Goal: Transaction & Acquisition: Purchase product/service

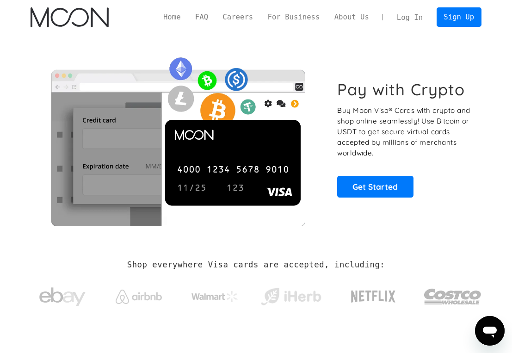
click at [405, 15] on link "Log In" at bounding box center [410, 17] width 41 height 19
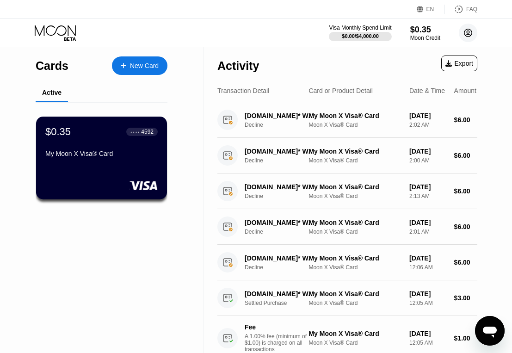
click at [469, 31] on icon at bounding box center [468, 33] width 5 height 5
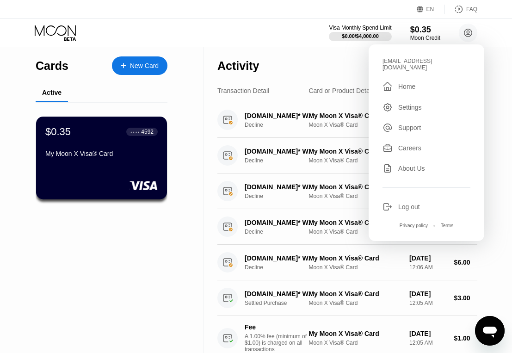
click at [413, 204] on div "Log out" at bounding box center [410, 206] width 22 height 7
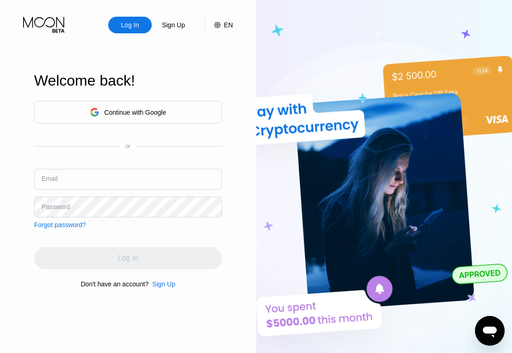
click at [131, 177] on input "text" at bounding box center [128, 179] width 188 height 21
click at [105, 180] on input "text" at bounding box center [128, 179] width 188 height 21
type input "[EMAIL_ADDRESS][DOMAIN_NAME]"
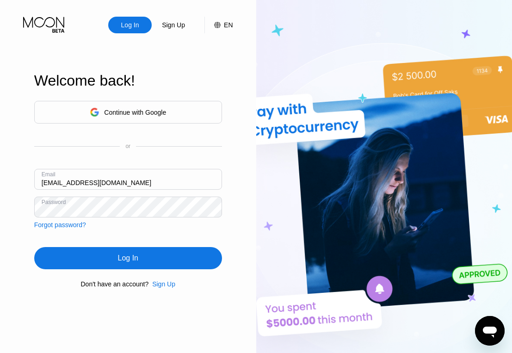
click at [132, 251] on div "Log In" at bounding box center [128, 258] width 188 height 22
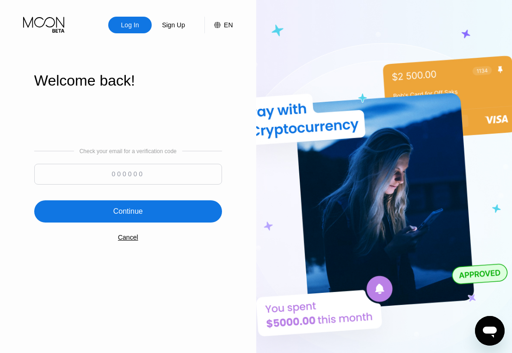
click at [108, 173] on input at bounding box center [128, 174] width 188 height 21
paste input "346603"
type input "346603"
click at [158, 212] on div "Continue" at bounding box center [128, 211] width 188 height 22
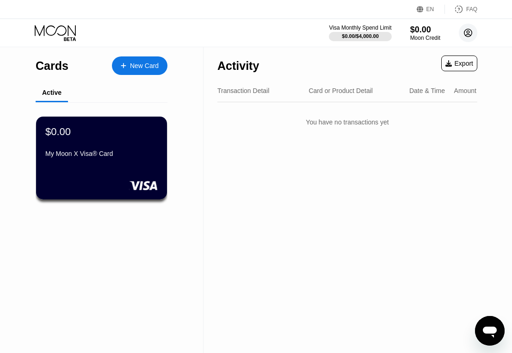
click at [468, 34] on circle at bounding box center [468, 33] width 19 height 19
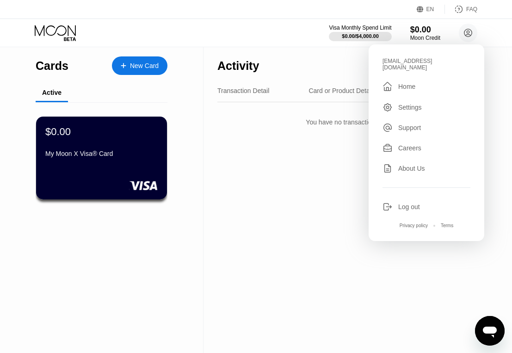
click at [204, 173] on div "Activity Export Transaction Detail Card or Product Detail Date & Time Amount Yo…" at bounding box center [348, 200] width 288 height 306
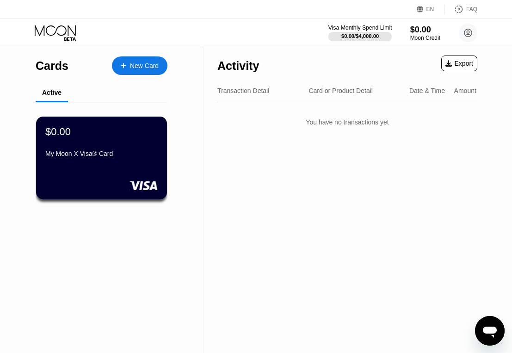
click at [352, 32] on div at bounding box center [361, 36] width 64 height 9
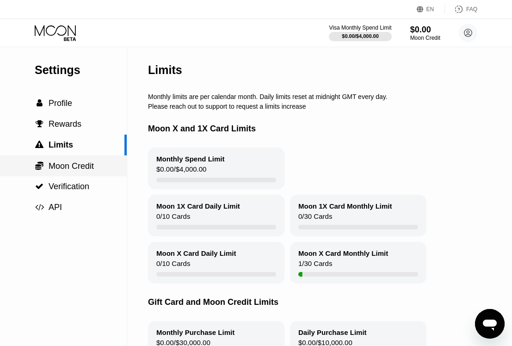
click at [87, 167] on span "Moon Credit" at bounding box center [71, 166] width 45 height 9
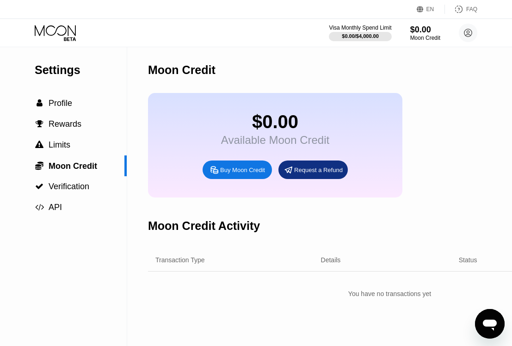
click at [227, 167] on div "Buy Moon Credit" at bounding box center [237, 170] width 69 height 19
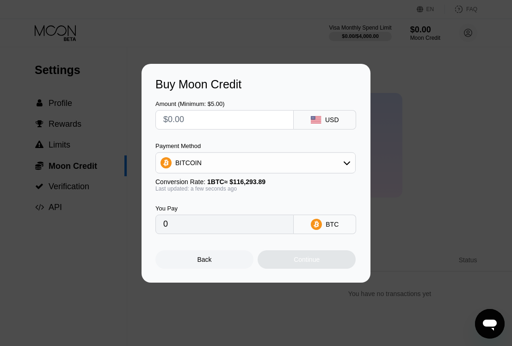
click at [235, 121] on input "text" at bounding box center [224, 120] width 123 height 19
type input "$5"
type input "0.00004300"
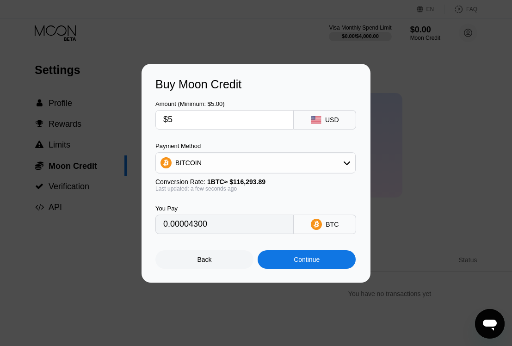
type input "$5"
click at [223, 162] on div "BITCOIN" at bounding box center [255, 163] width 199 height 19
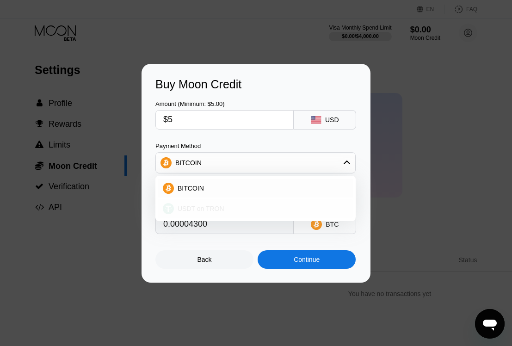
click at [213, 207] on span "USDT on TRON" at bounding box center [201, 208] width 47 height 7
type input "5.05"
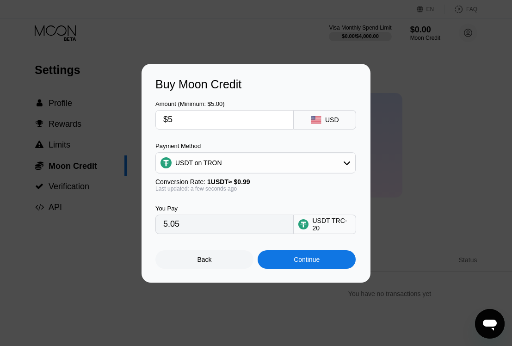
click at [308, 260] on div "Continue" at bounding box center [307, 259] width 26 height 7
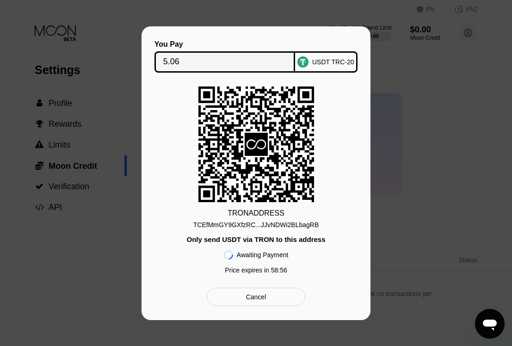
click at [268, 226] on div "TCEfMmGY9GXfzRC...JJvNDWi2BLbagRB" at bounding box center [256, 224] width 126 height 7
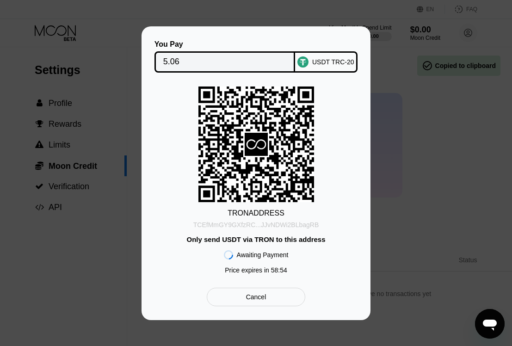
click at [268, 226] on div "TCEfMmGY9GXfzRC...JJvNDWi2BLbagRB" at bounding box center [256, 224] width 126 height 7
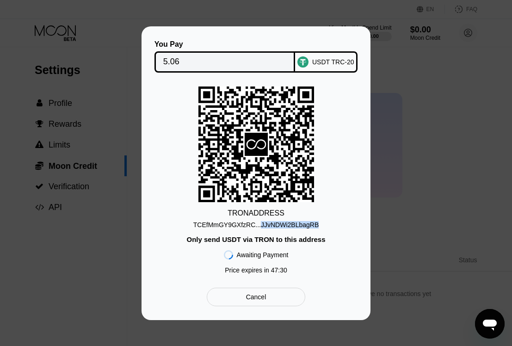
click at [265, 225] on div "TCEfMmGY9GXfzRC...JJvNDWi2BLbagRB" at bounding box center [256, 224] width 126 height 7
click at [264, 225] on div "TCEfMmGY9GXfzRC...JJvNDWi2BLbagRB" at bounding box center [256, 224] width 126 height 7
click at [266, 228] on div "TCEfMmGY9GXfzRC...JJvNDWi2BLbagRB" at bounding box center [256, 224] width 126 height 7
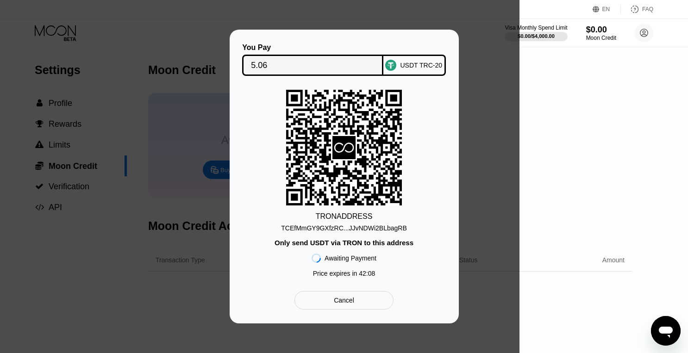
click at [347, 226] on div "TCEfMmGY9GXfzRC...JJvNDWi2BLbagRB" at bounding box center [344, 227] width 126 height 7
click at [16, 101] on div "You Pay 5.06 USDT TRC-20 TRON ADDRESS TCEfMmGY9GXfzRC...JJvNDWi2BLbagRB Only se…" at bounding box center [344, 177] width 688 height 294
click at [519, 329] on icon "Mesajlaşma penceresini aç" at bounding box center [666, 332] width 14 height 11
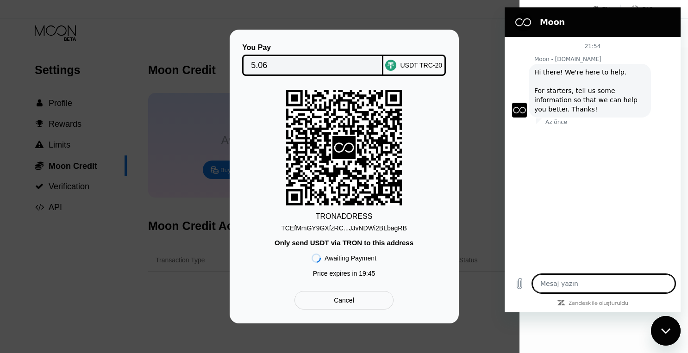
type textarea "x"
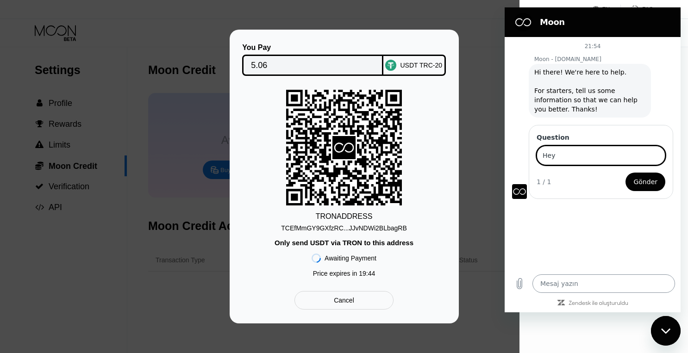
type input "Hey"
click at [519, 173] on button "Gönder" at bounding box center [645, 182] width 40 height 19
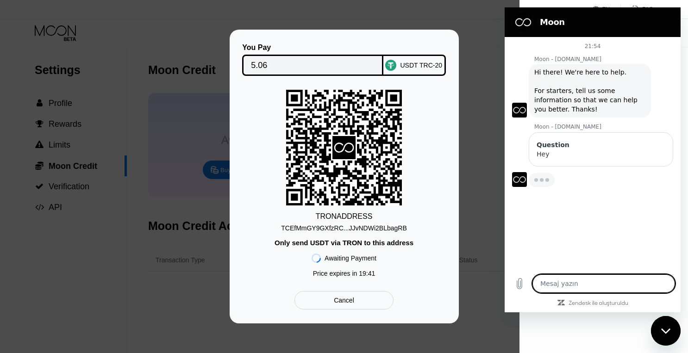
type textarea "x"
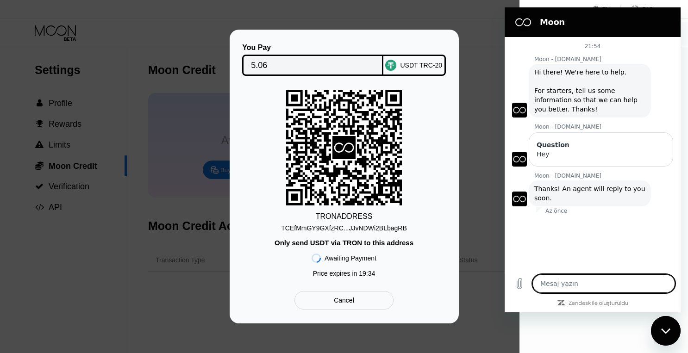
click at [519, 285] on textarea at bounding box center [603, 283] width 143 height 19
type textarea "W"
type textarea "x"
type textarea "Wh"
type textarea "x"
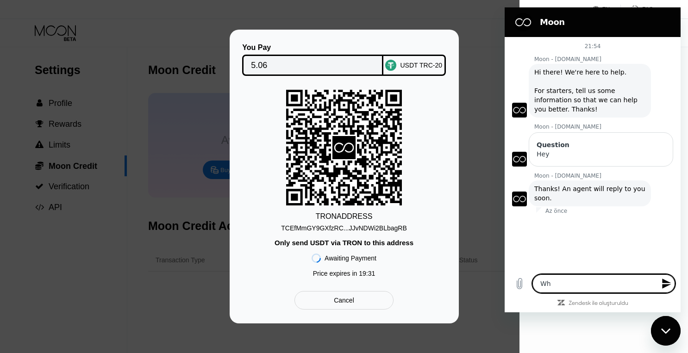
type textarea "Why"
type textarea "x"
type textarea "Why"
type textarea "x"
type textarea "Why d"
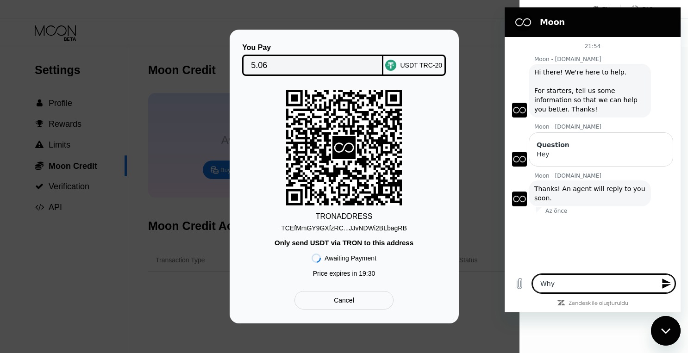
type textarea "x"
type textarea "Why do"
type textarea "x"
type textarea "Why don"
type textarea "x"
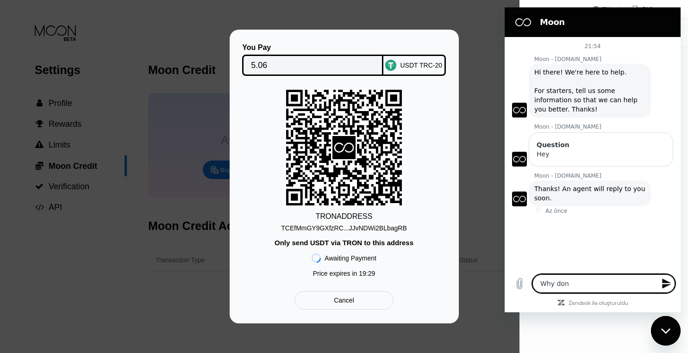
type textarea "Why don'"
type textarea "x"
type textarea "Why don't"
type textarea "x"
type textarea "Why don't"
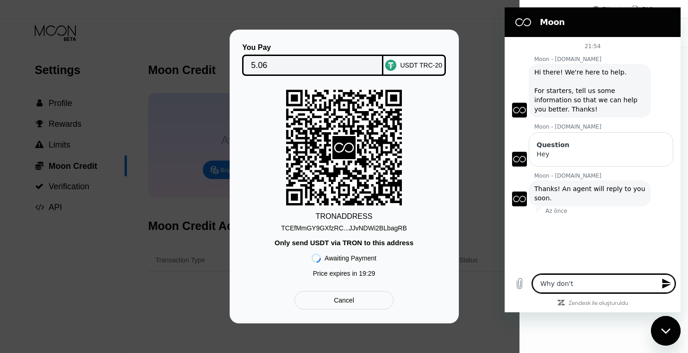
type textarea "x"
type textarea "Why don't s"
type textarea "x"
type textarea "Why don't su"
type textarea "x"
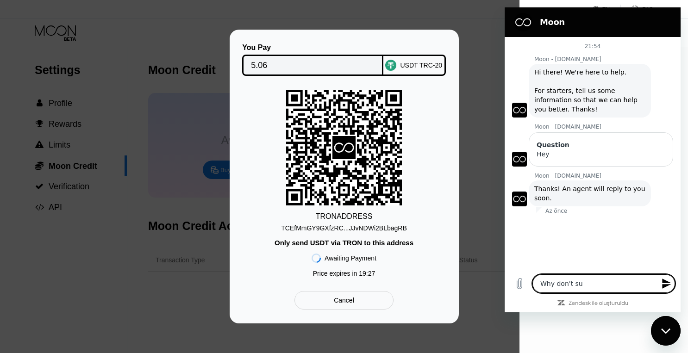
type textarea "Why don't sup"
type textarea "x"
type textarea "Why don't supp"
type textarea "x"
type textarea "Why don't suppo"
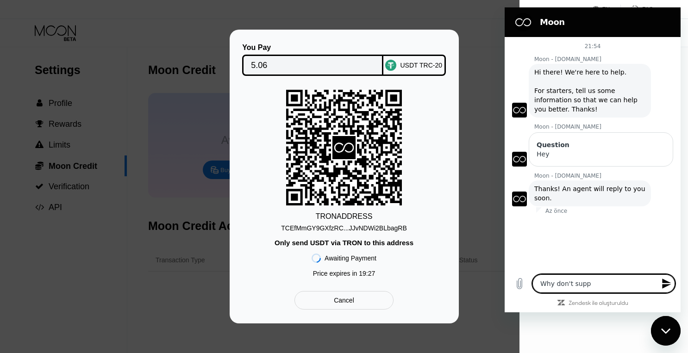
type textarea "x"
type textarea "Why don't suppor"
type textarea "x"
type textarea "Why don't support"
type textarea "x"
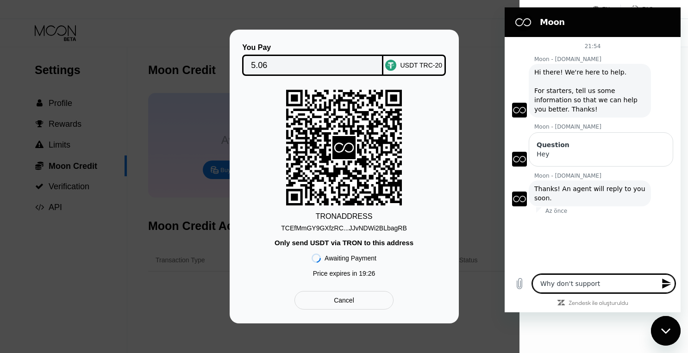
type textarea "Why don't support"
type textarea "x"
type textarea "Why don't support U"
type textarea "x"
type textarea "Why don't support US"
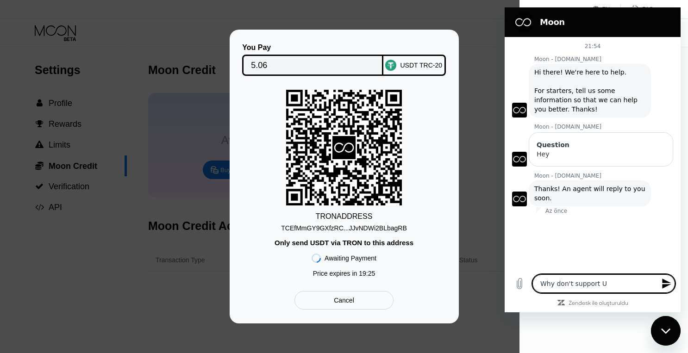
type textarea "x"
type textarea "Why don't support USD"
type textarea "x"
type textarea "Why don't support USDT"
type textarea "x"
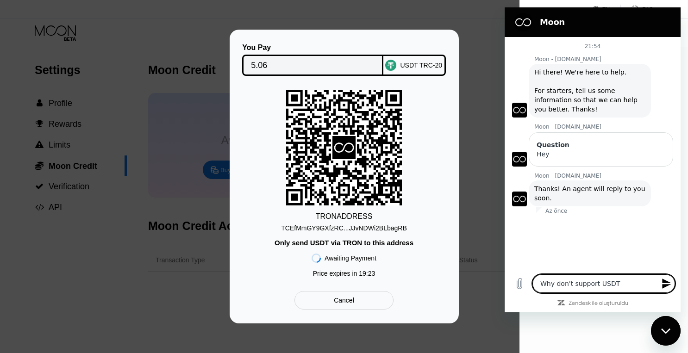
type textarea "Why don't support USDT-"
type textarea "x"
type textarea "Why don't support USDT-B"
type textarea "x"
type textarea "Why don't support USDT-BE"
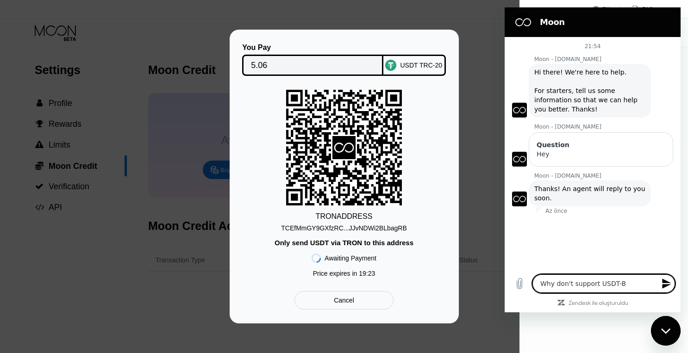
type textarea "x"
type textarea "Why don't support USDT-BEP"
type textarea "x"
type textarea "Why don't support USDT-BEP2"
type textarea "x"
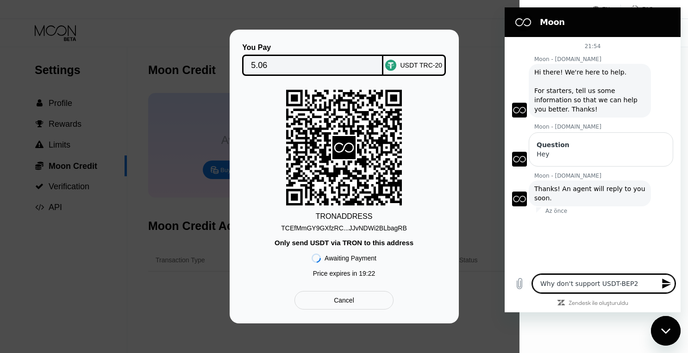
type textarea "Why don't support USDT-BEP20"
type textarea "x"
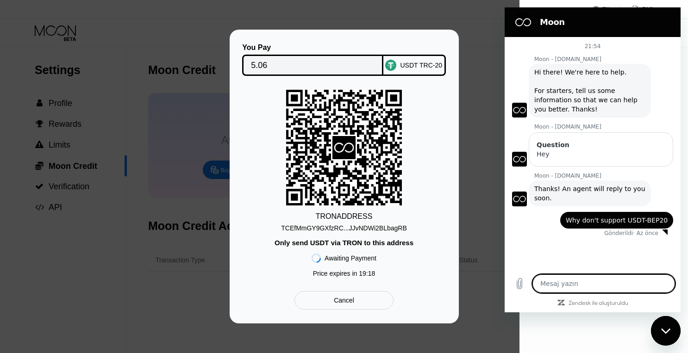
click at [519, 220] on span "Why don't support USDT-BEP20" at bounding box center [617, 220] width 102 height 7
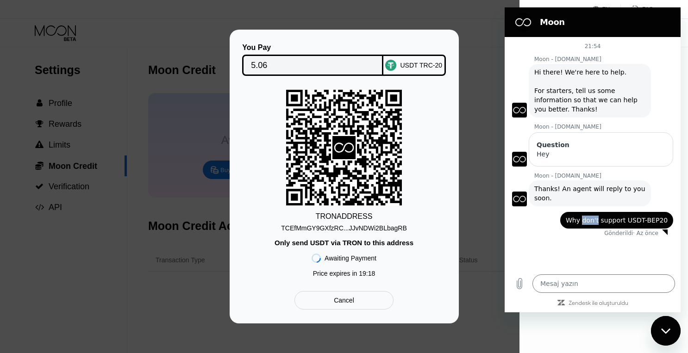
click at [519, 220] on span "Why don't support USDT-BEP20" at bounding box center [617, 220] width 102 height 7
click at [519, 219] on span "Why don't support USDT-BEP20" at bounding box center [617, 220] width 102 height 7
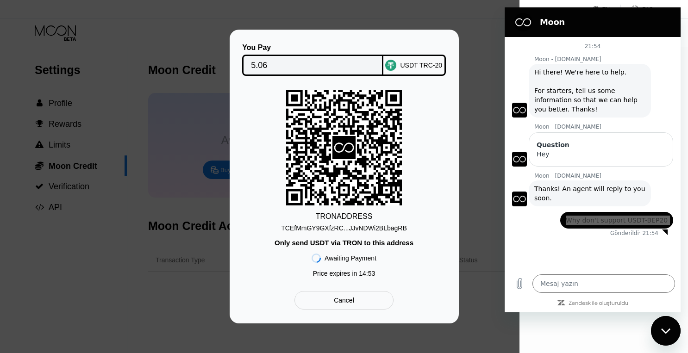
click at [519, 333] on icon "Mesajlaşma penceresini kapat" at bounding box center [666, 331] width 10 height 6
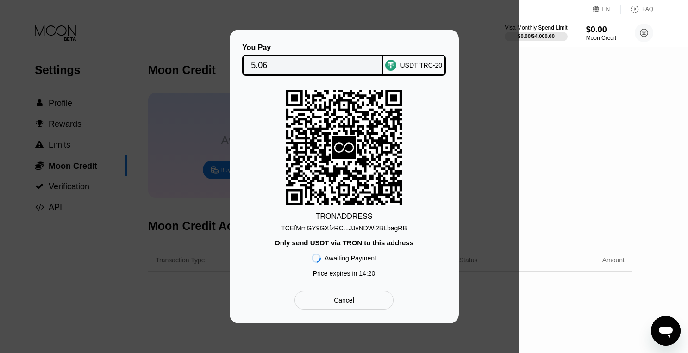
click at [346, 227] on div "TCEfMmGY9GXfzRC...JJvNDWi2BLbagRB" at bounding box center [344, 227] width 126 height 7
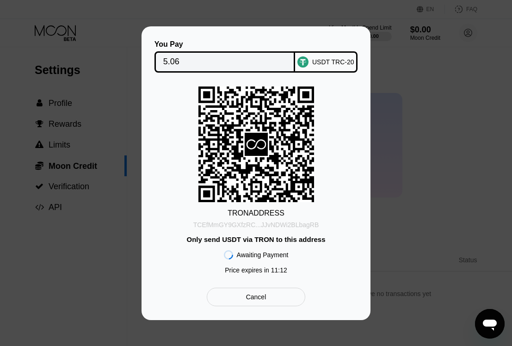
click at [290, 223] on div "TCEfMmGY9GXfzRC...JJvNDWi2BLbagRB" at bounding box center [256, 224] width 126 height 7
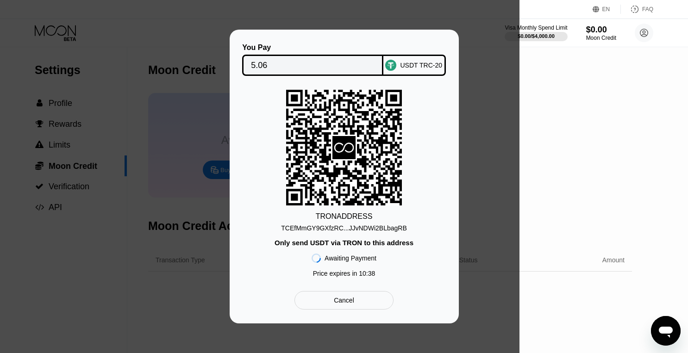
type textarea "x"
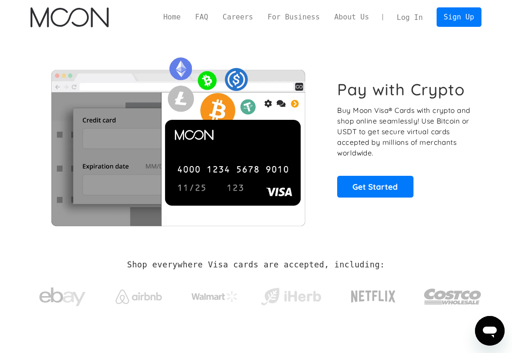
click at [412, 18] on link "Log In" at bounding box center [410, 17] width 41 height 19
